Goal: Information Seeking & Learning: Understand process/instructions

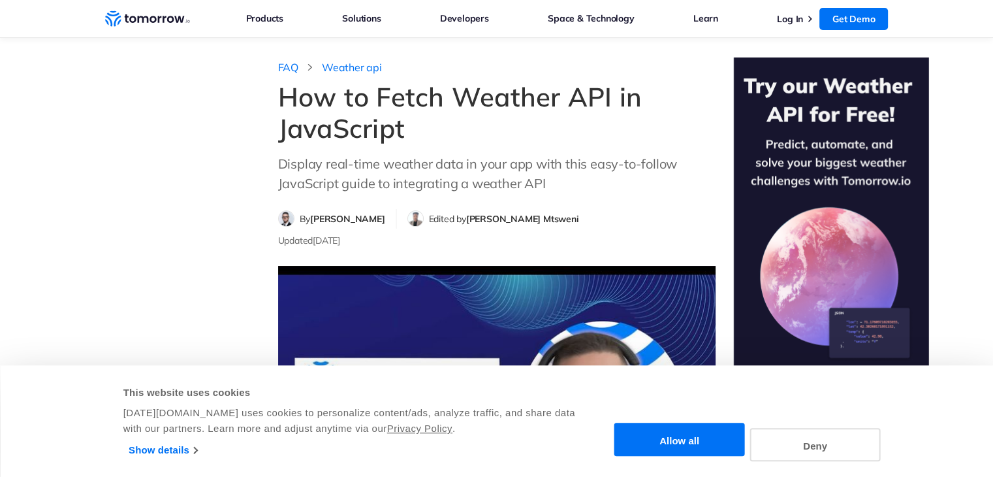
click at [504, 149] on div "How to Fetch Weather API in JavaScript Display real-time weather data in your a…" at bounding box center [496, 137] width 437 height 112
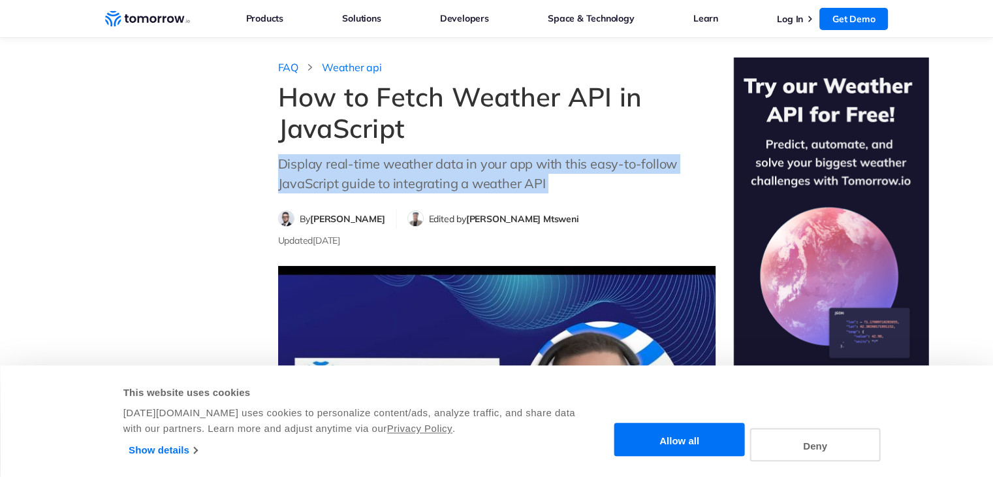
click at [504, 149] on div "How to Fetch Weather API in JavaScript Display real-time weather data in your a…" at bounding box center [496, 137] width 437 height 112
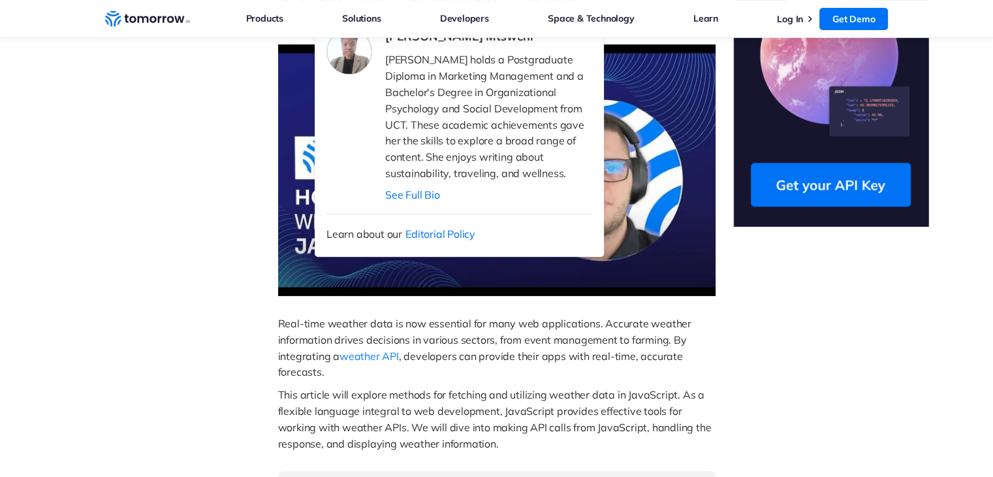
scroll to position [235, 0]
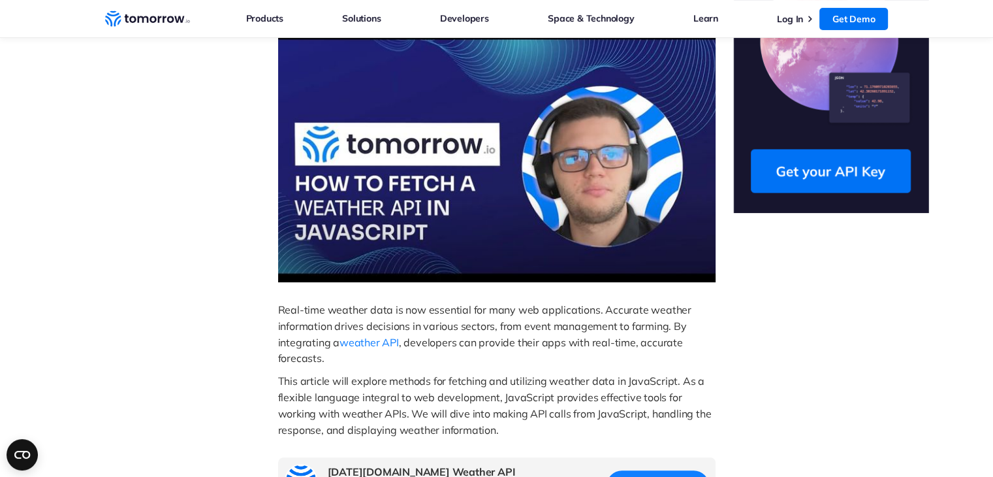
click at [475, 314] on span "Real-time weather data is now essential for many web applications. Accurate wea…" at bounding box center [486, 326] width 416 height 46
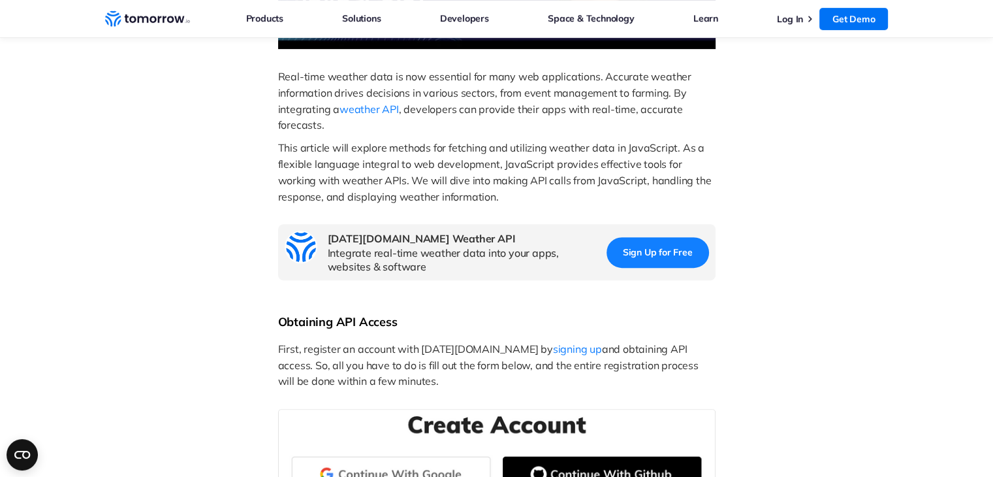
scroll to position [470, 0]
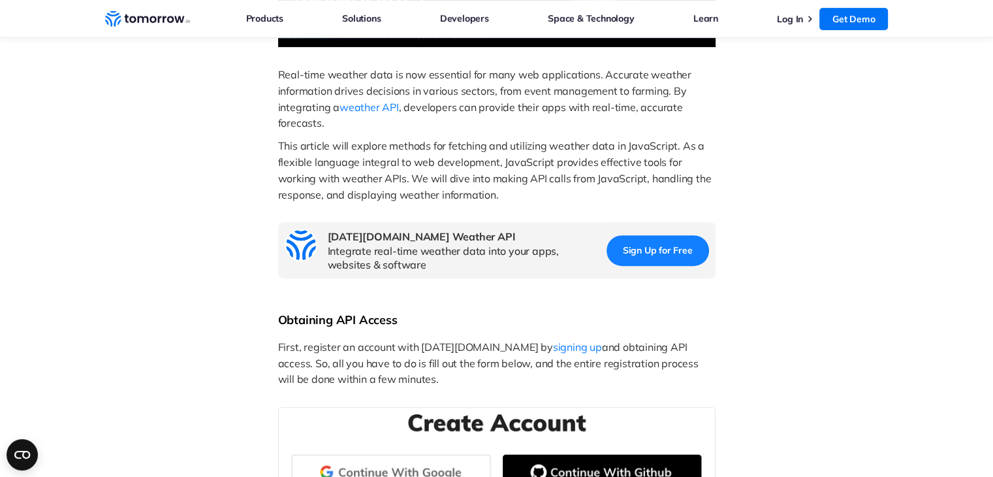
click at [345, 122] on p "Real-time weather data is now essential for many web applications. Accurate wea…" at bounding box center [496, 99] width 437 height 65
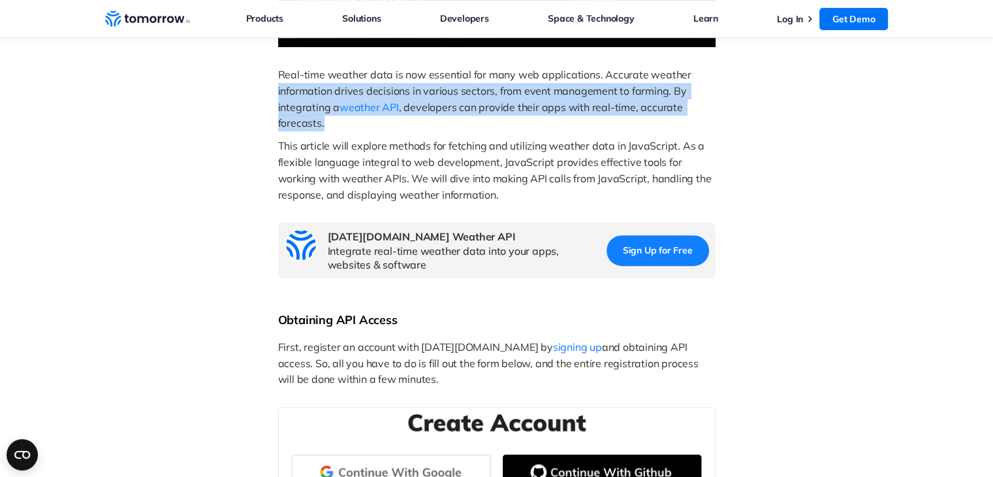
drag, startPoint x: 345, startPoint y: 122, endPoint x: 281, endPoint y: 95, distance: 68.7
click at [281, 95] on p "Real-time weather data is now essential for many web applications. Accurate wea…" at bounding box center [496, 99] width 437 height 65
click at [281, 95] on span "Real-time weather data is now essential for many web applications. Accurate wea…" at bounding box center [486, 91] width 416 height 46
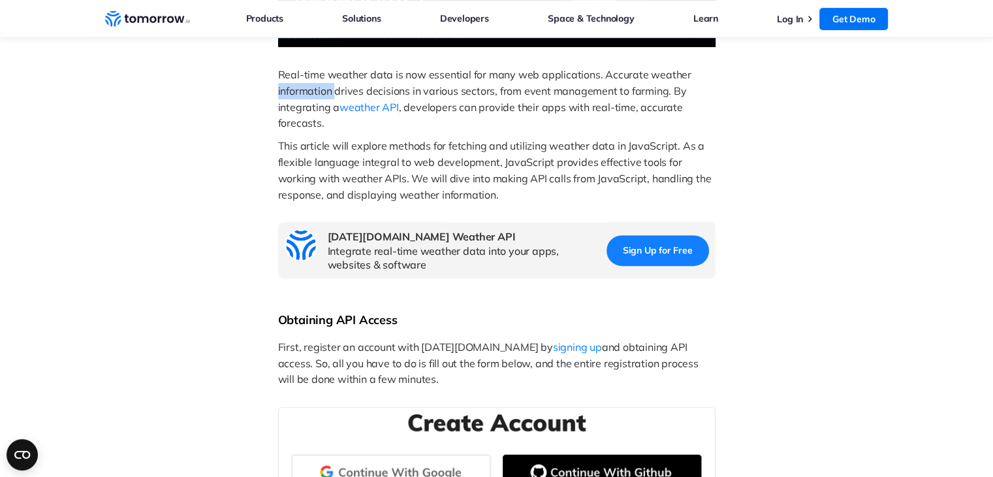
click at [281, 95] on span "Real-time weather data is now essential for many web applications. Accurate wea…" at bounding box center [486, 91] width 416 height 46
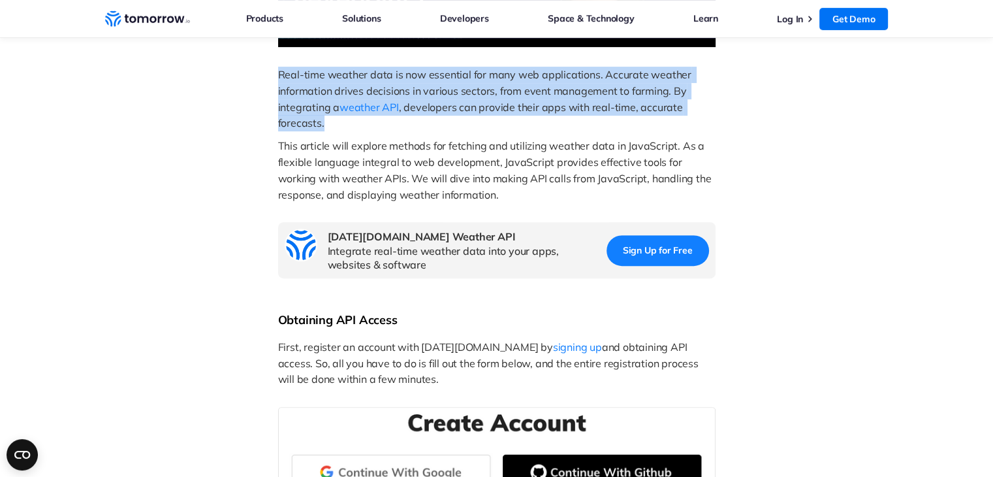
click at [281, 95] on span "Real-time weather data is now essential for many web applications. Accurate wea…" at bounding box center [486, 91] width 416 height 46
click at [315, 88] on span "Real-time weather data is now essential for many web applications. Accurate wea…" at bounding box center [486, 91] width 416 height 46
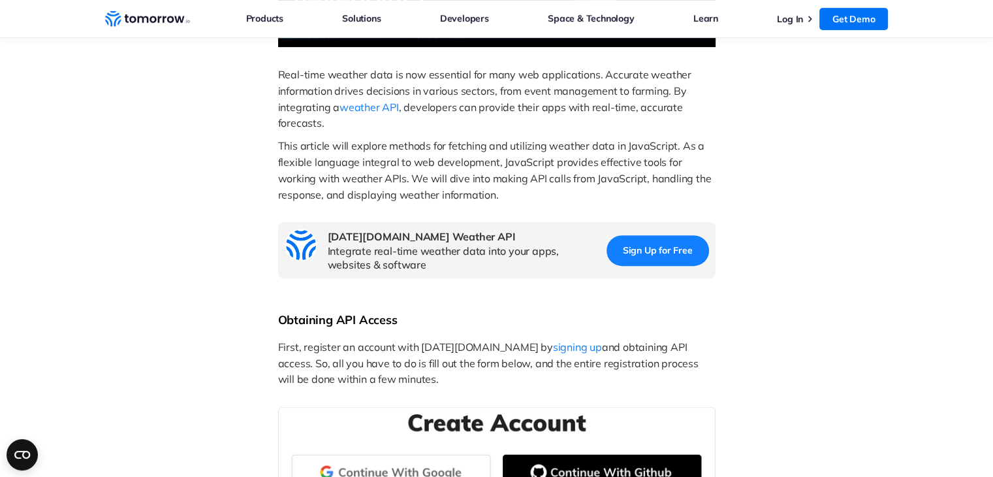
click at [326, 151] on span "This article will explore methods for fetching and utilizing weather data in Ja…" at bounding box center [496, 169] width 436 height 61
click at [330, 155] on p "This article will explore methods for fetching and utilizing weather data in Ja…" at bounding box center [496, 170] width 437 height 65
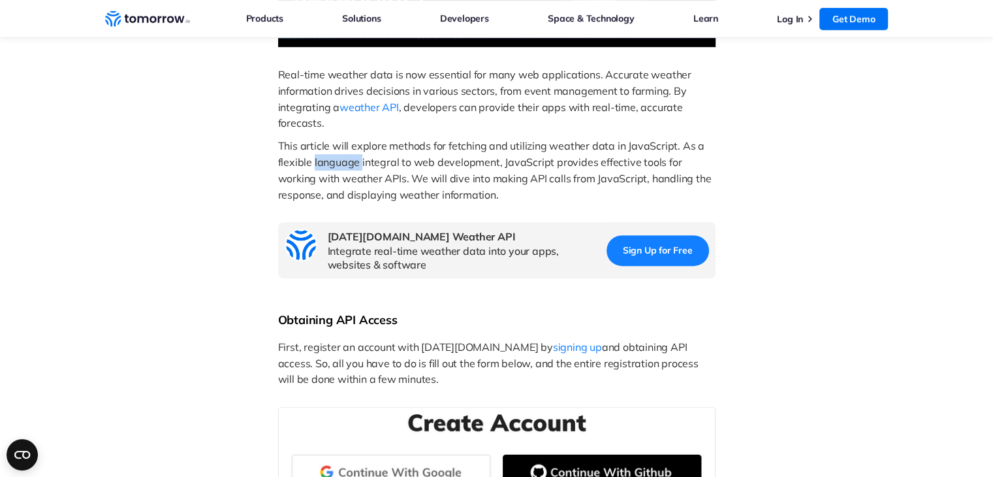
click at [330, 155] on p "This article will explore methods for fetching and utilizing weather data in Ja…" at bounding box center [496, 170] width 437 height 65
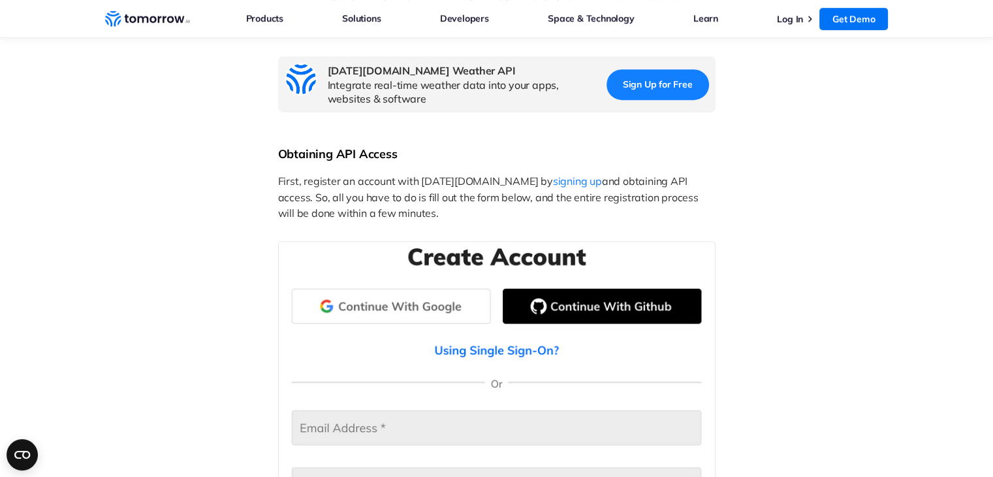
scroll to position [679, 0]
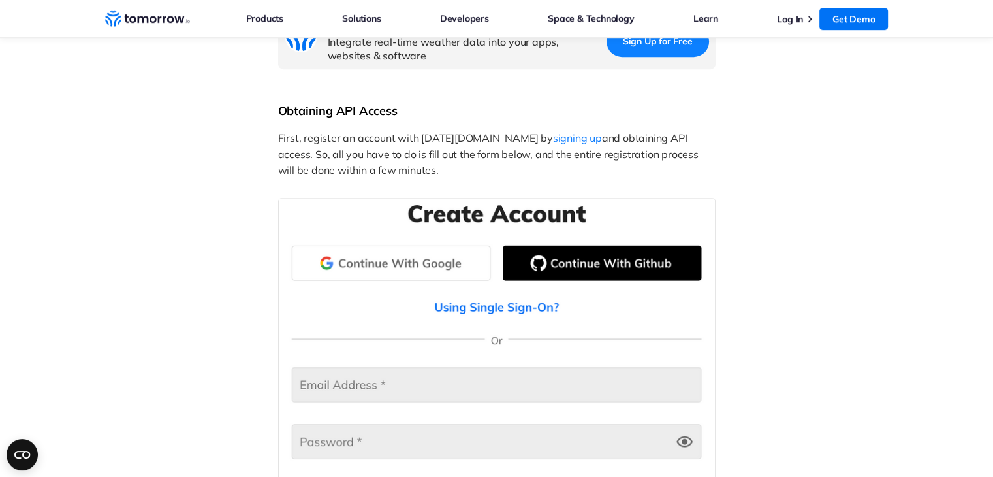
click at [682, 44] on link "Sign Up for Free" at bounding box center [657, 41] width 102 height 31
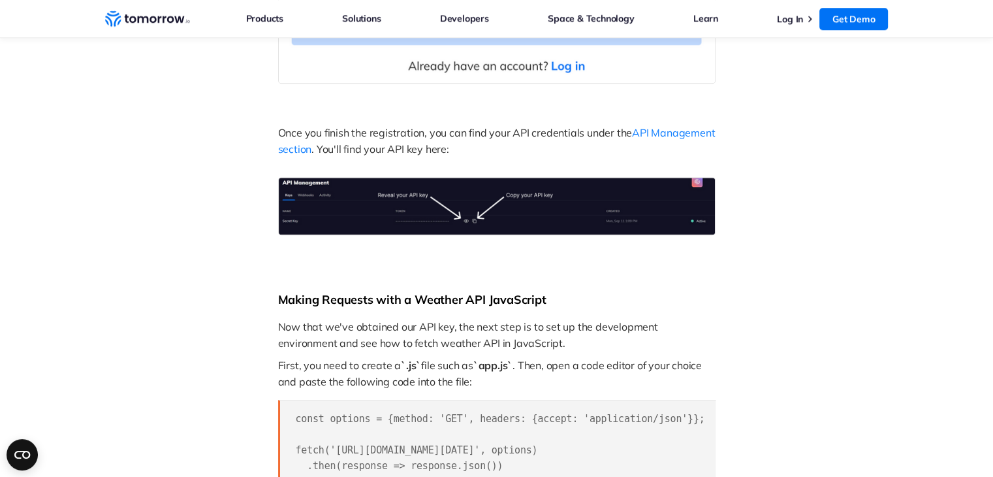
scroll to position [1227, 0]
click at [494, 142] on p "Once you finish the registration, you can find your API credentials under the A…" at bounding box center [496, 140] width 437 height 33
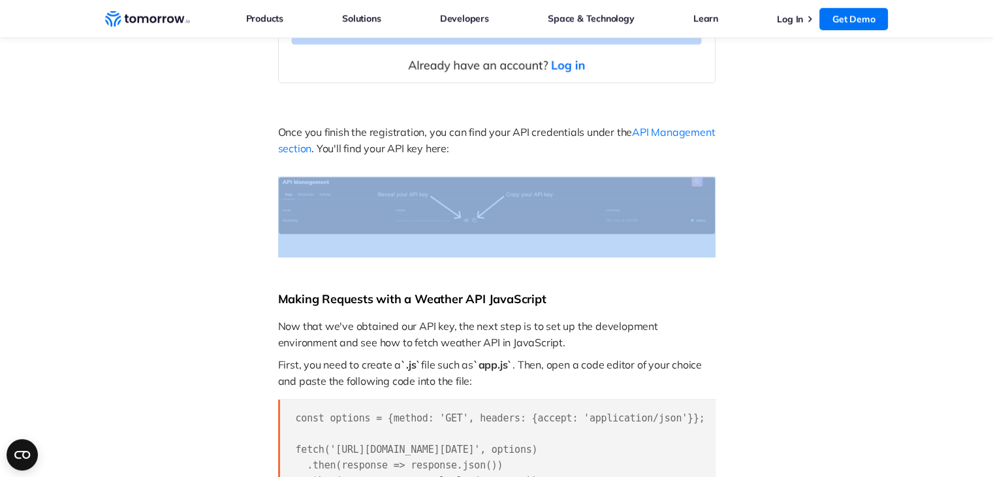
click at [494, 142] on p "Once you finish the registration, you can find your API credentials under the A…" at bounding box center [496, 140] width 437 height 33
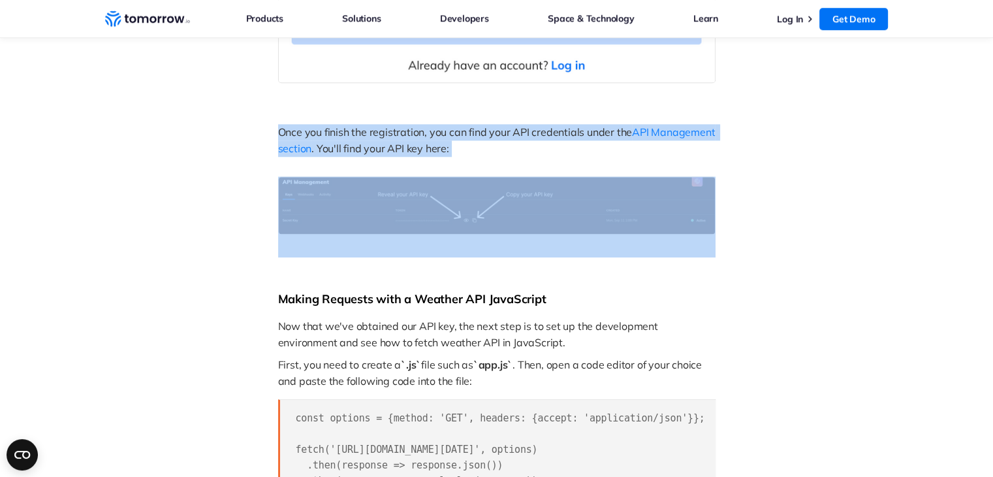
click at [494, 142] on p "Once you finish the registration, you can find your API credentials under the A…" at bounding box center [496, 140] width 437 height 33
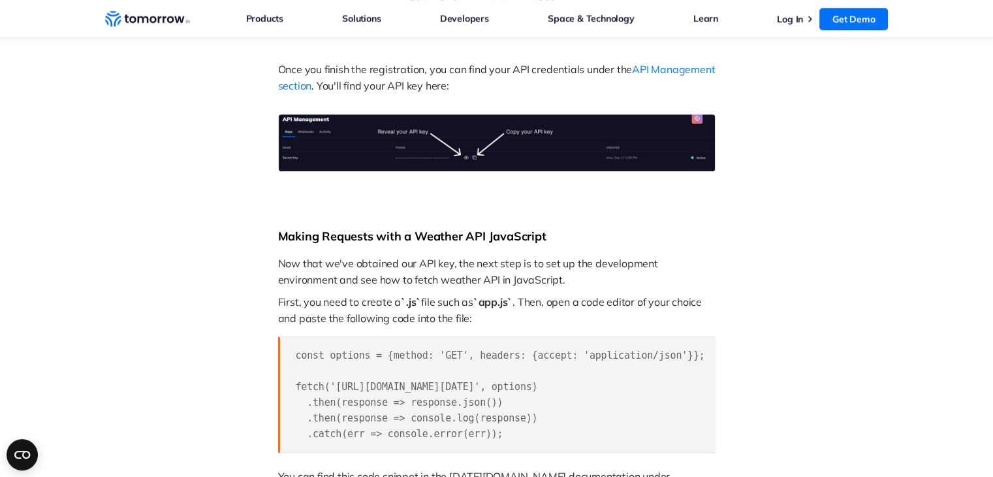
scroll to position [1384, 0]
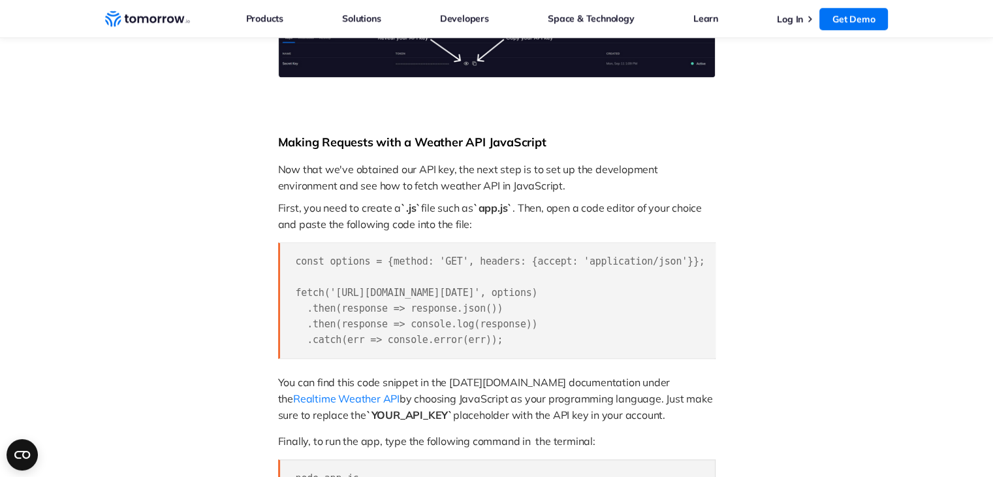
drag, startPoint x: 552, startPoint y: 354, endPoint x: 621, endPoint y: 353, distance: 69.2
click at [621, 353] on pre "const options = {method: 'GET', headers: {accept: 'application/json'}}; fetch('…" at bounding box center [496, 300] width 437 height 116
click at [614, 294] on span "const options = {method: 'GET', headers: {accept: 'application/json'}}; fetch('…" at bounding box center [500, 300] width 409 height 90
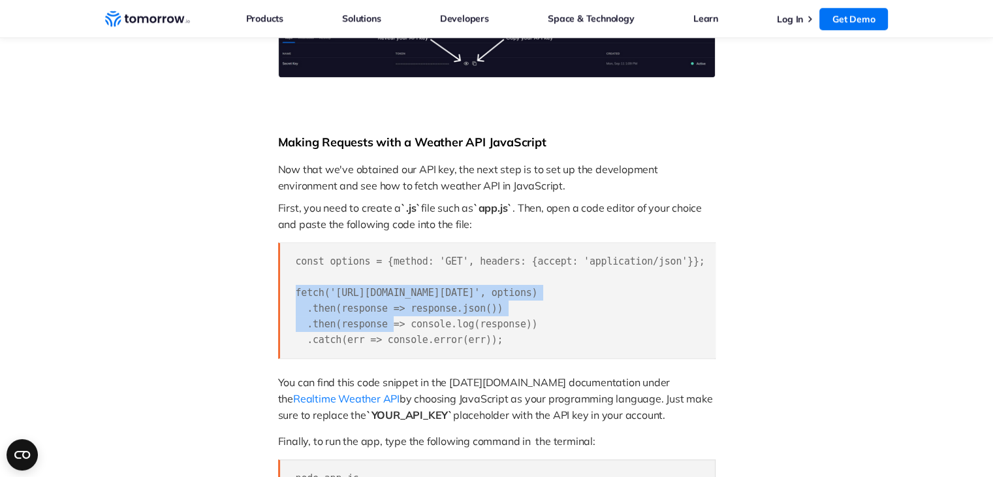
click at [614, 294] on span "const options = {method: 'GET', headers: {accept: 'application/json'}}; fetch('…" at bounding box center [500, 300] width 409 height 90
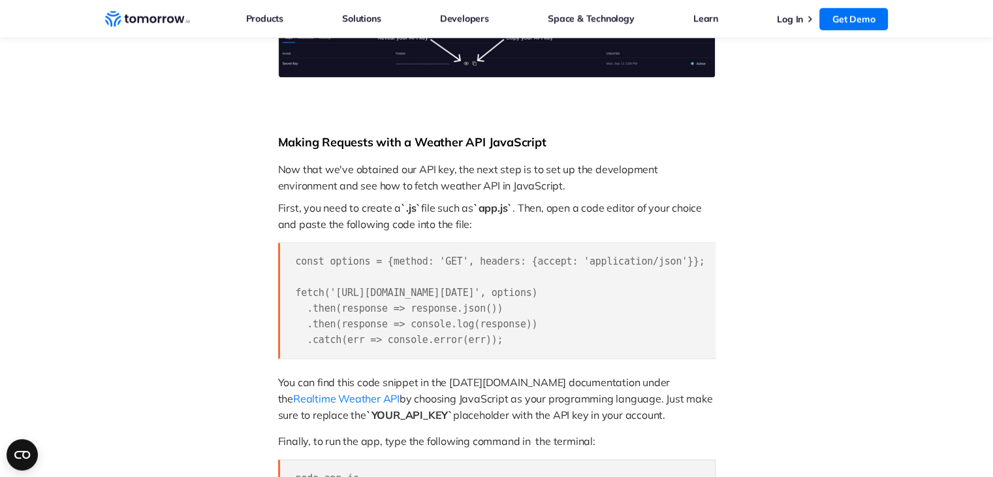
click at [569, 339] on pre "const options = {method: 'GET', headers: {accept: 'application/json'}}; fetch('…" at bounding box center [496, 300] width 437 height 116
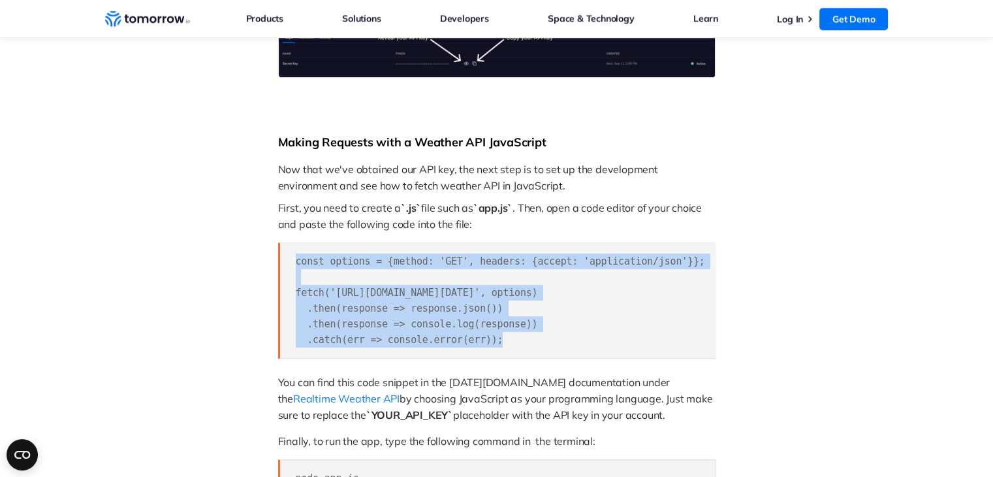
drag, startPoint x: 569, startPoint y: 339, endPoint x: 292, endPoint y: 255, distance: 289.9
click at [292, 255] on pre "const options = {method: 'GET', headers: {accept: 'application/json'}}; fetch('…" at bounding box center [496, 300] width 437 height 116
click at [383, 337] on span "const options = {method: 'GET', headers: {accept: 'application/json'}}; fetch('…" at bounding box center [500, 300] width 409 height 90
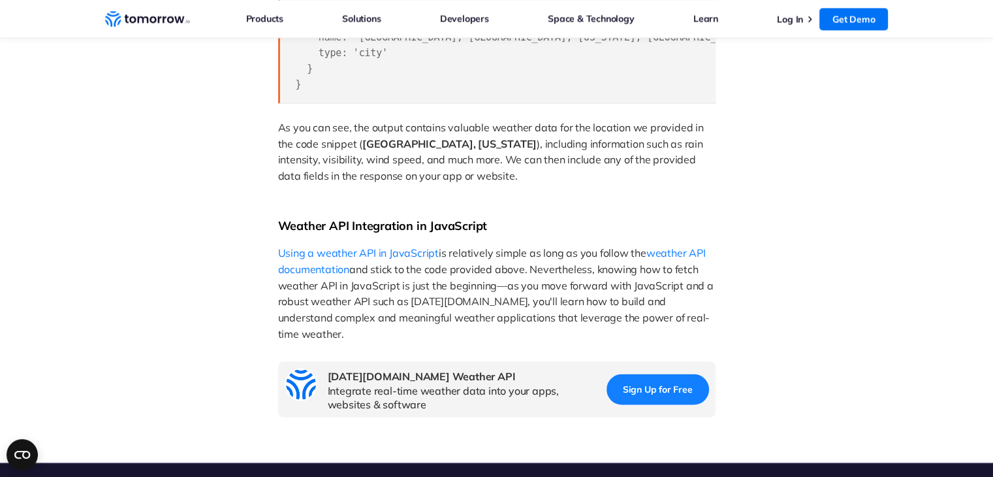
scroll to position [2402, 0]
